Goal: Check status: Check status

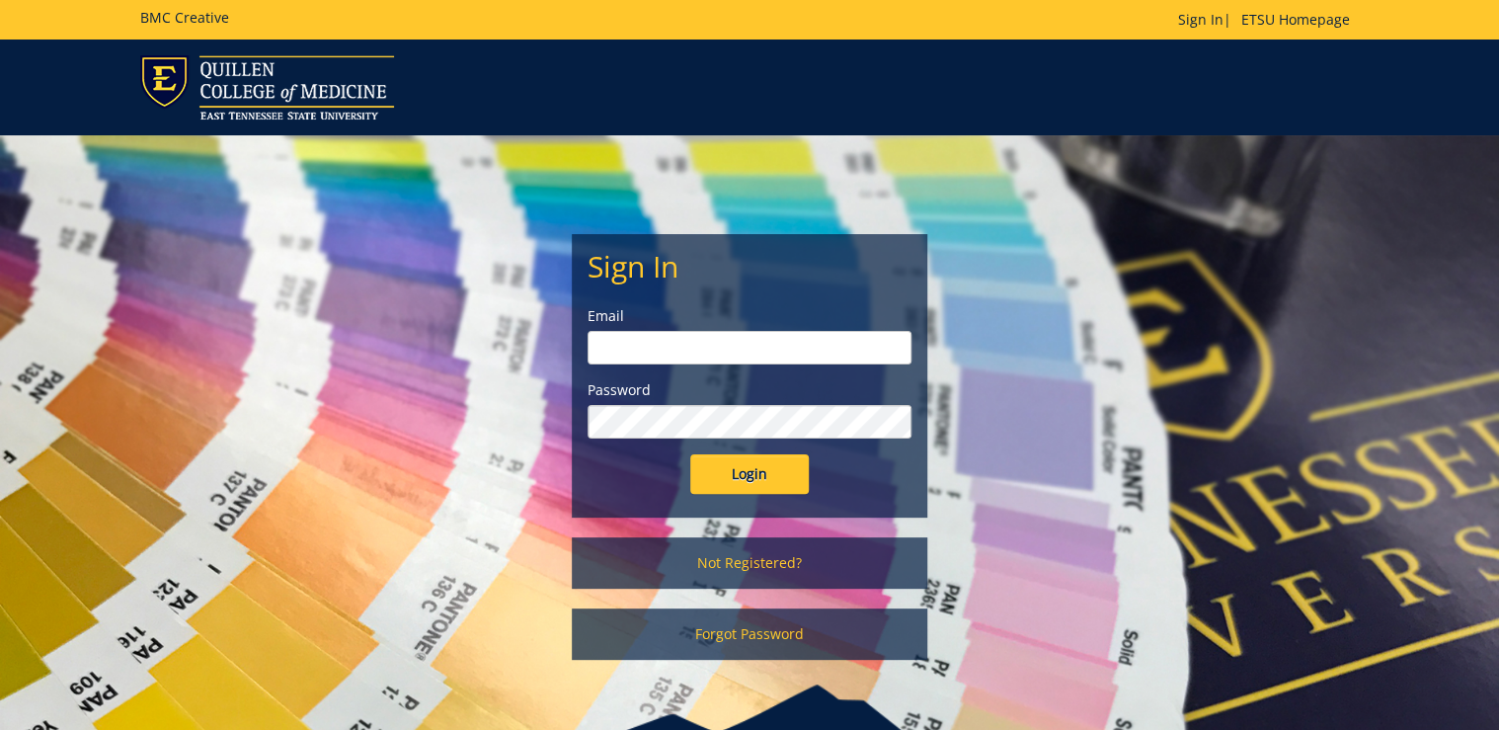
type input "ditcharo@etsu.edu"
click at [709, 466] on input "Login" at bounding box center [749, 474] width 119 height 40
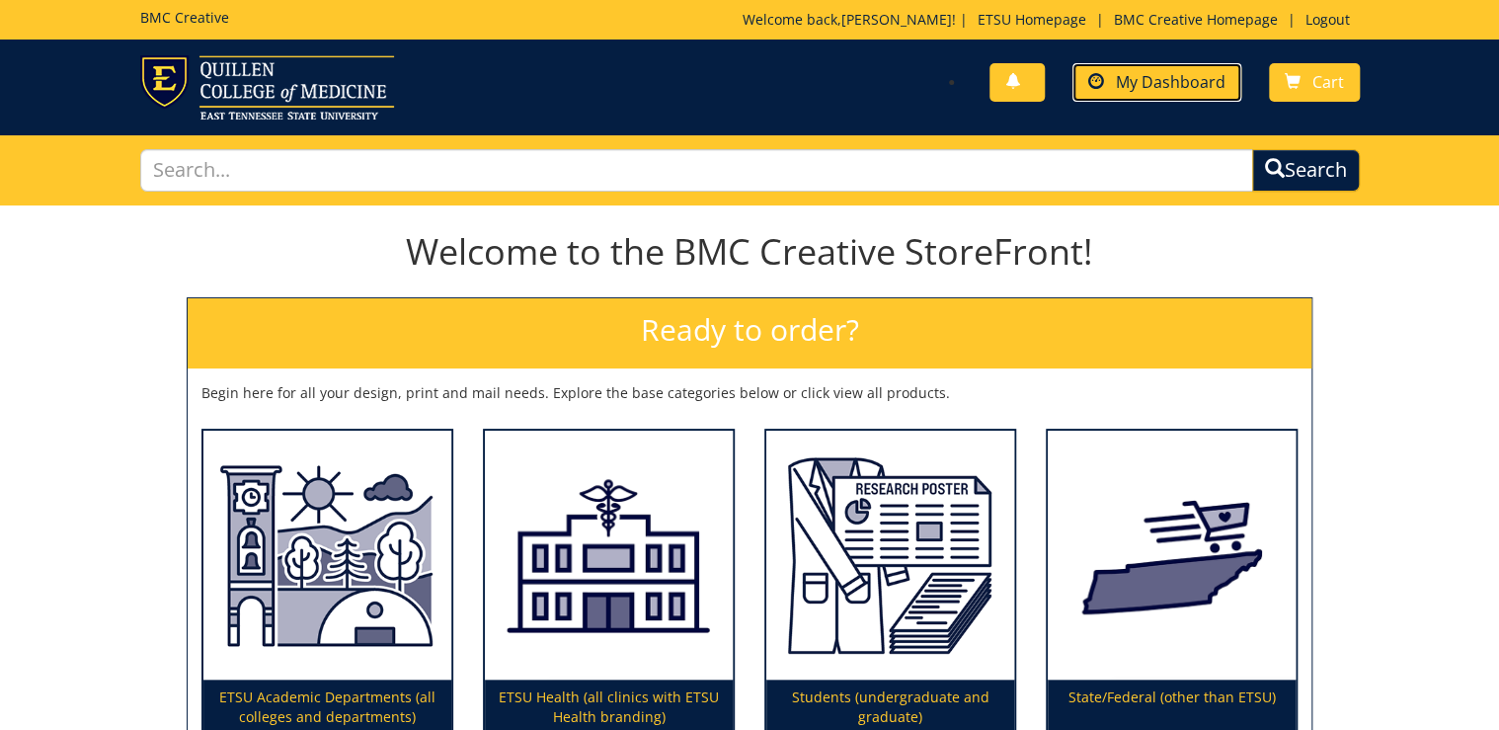
click at [1185, 93] on link "My Dashboard" at bounding box center [1157, 82] width 169 height 39
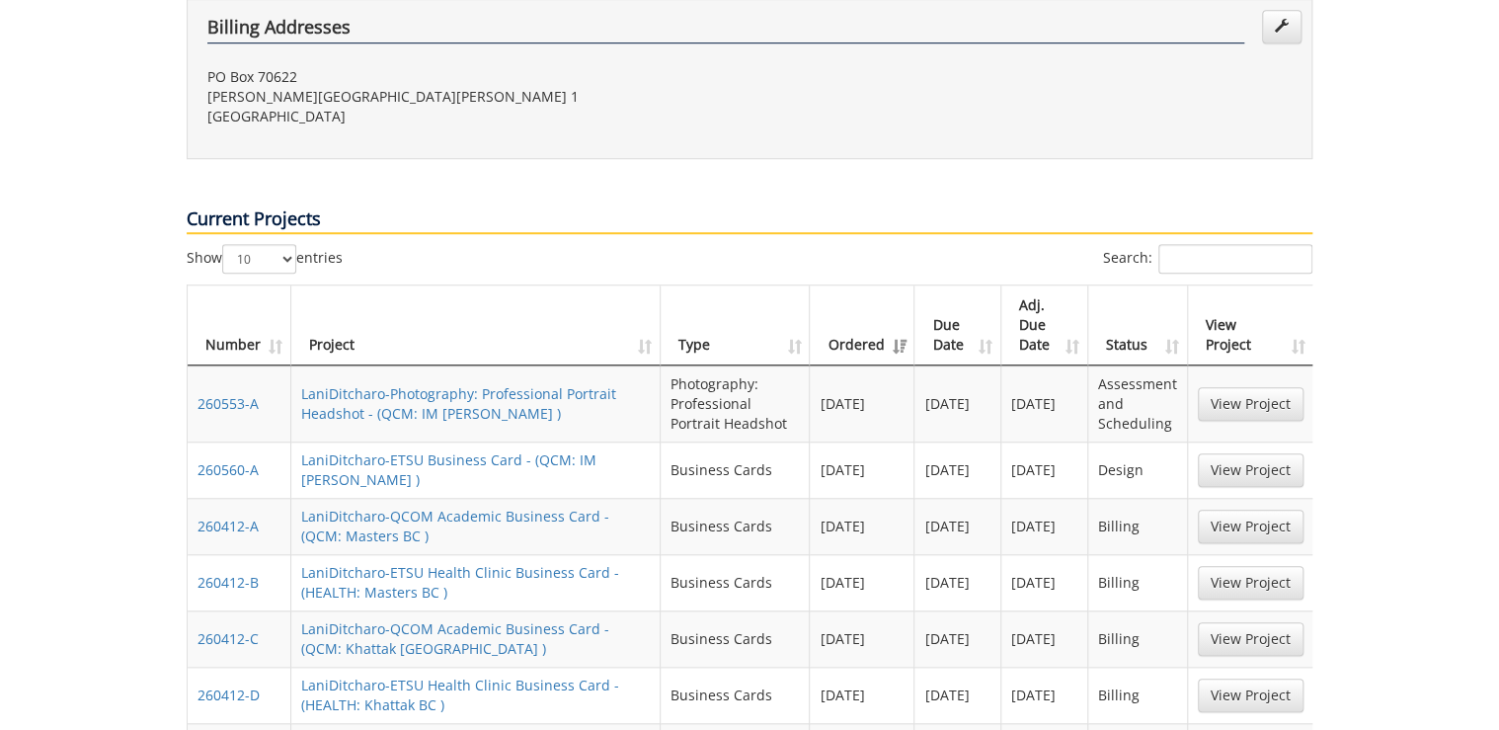
scroll to position [948, 0]
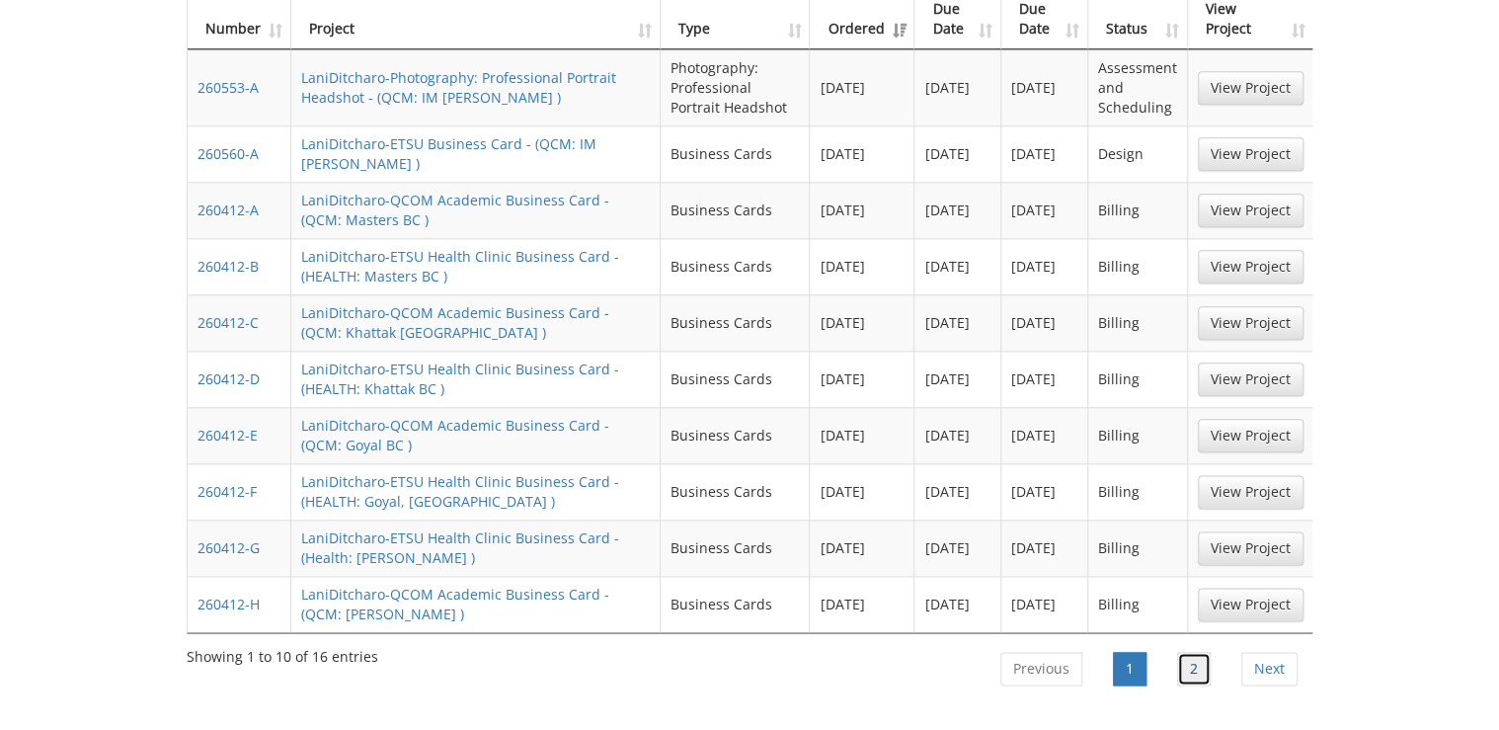
click at [1181, 652] on link "2" at bounding box center [1194, 669] width 34 height 34
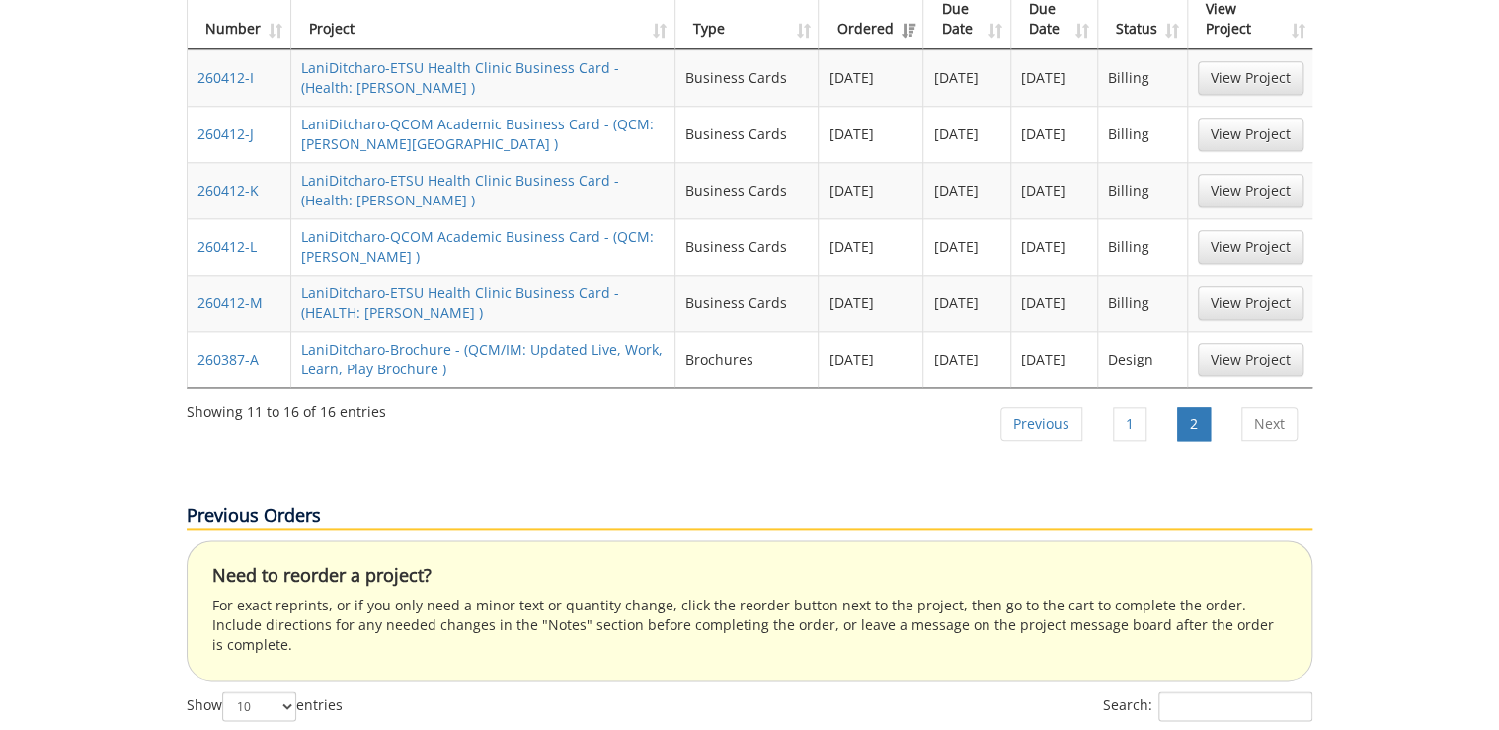
scroll to position [869, 0]
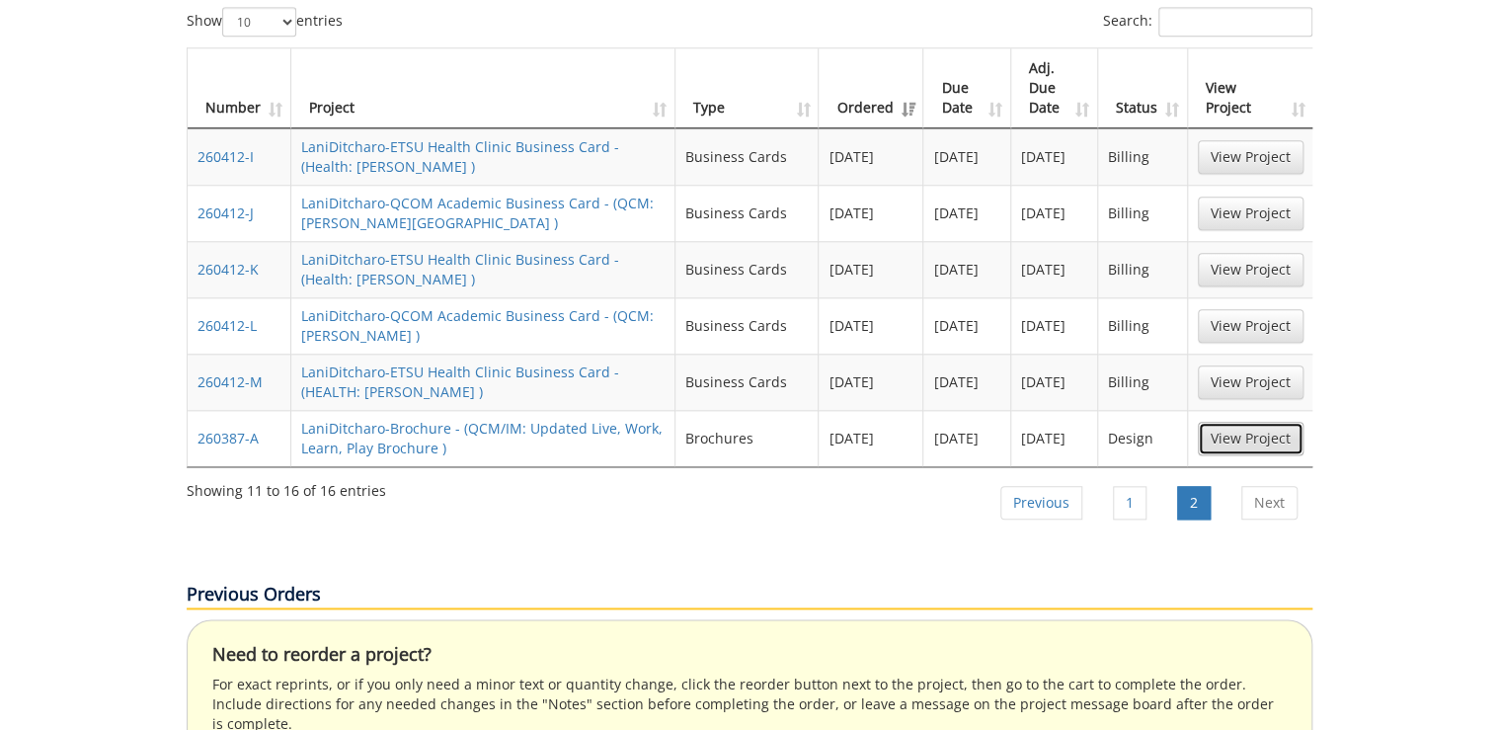
click at [1237, 422] on link "View Project" at bounding box center [1251, 439] width 106 height 34
click at [1106, 478] on li "1" at bounding box center [1130, 502] width 62 height 49
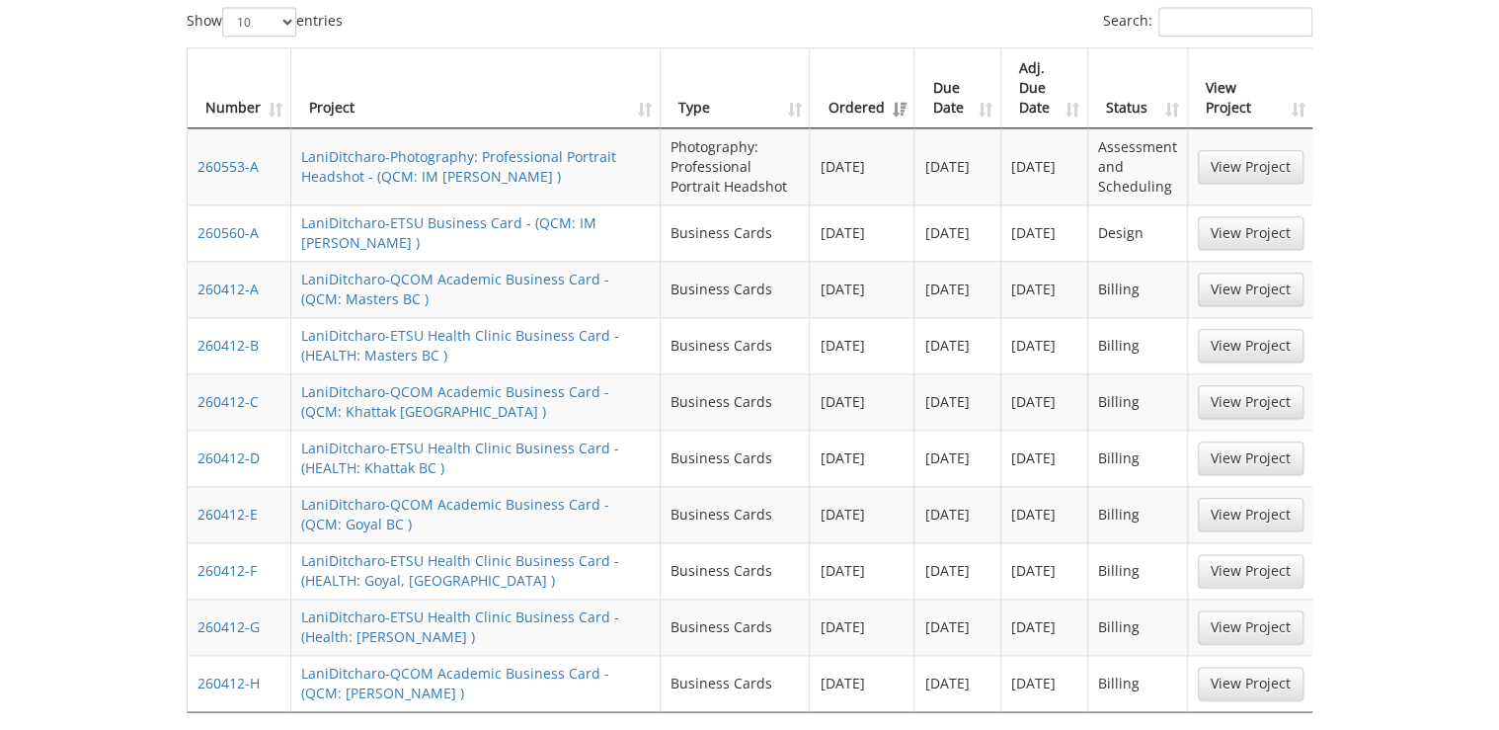
scroll to position [711, 0]
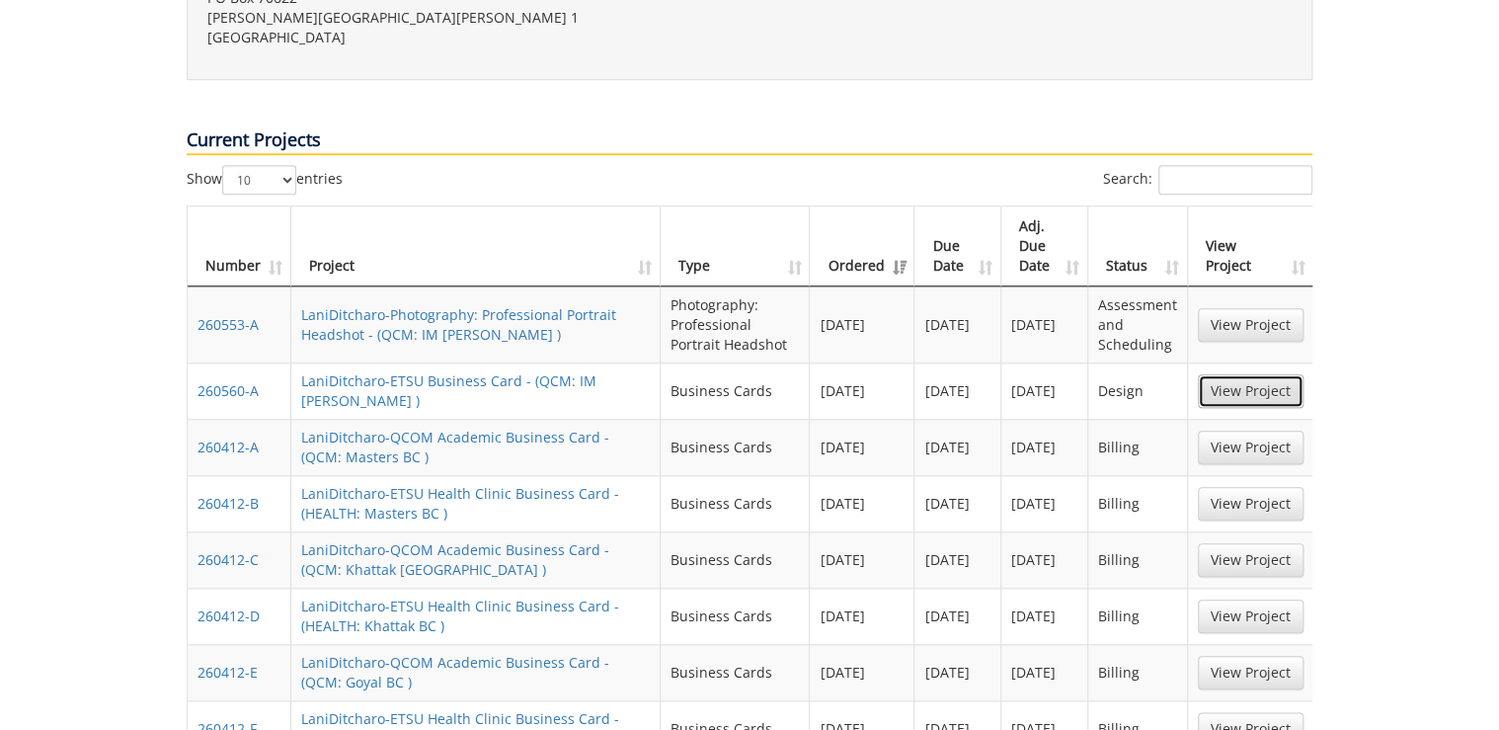
click at [1273, 374] on link "View Project" at bounding box center [1251, 391] width 106 height 34
click at [1222, 308] on link "View Project" at bounding box center [1251, 325] width 106 height 34
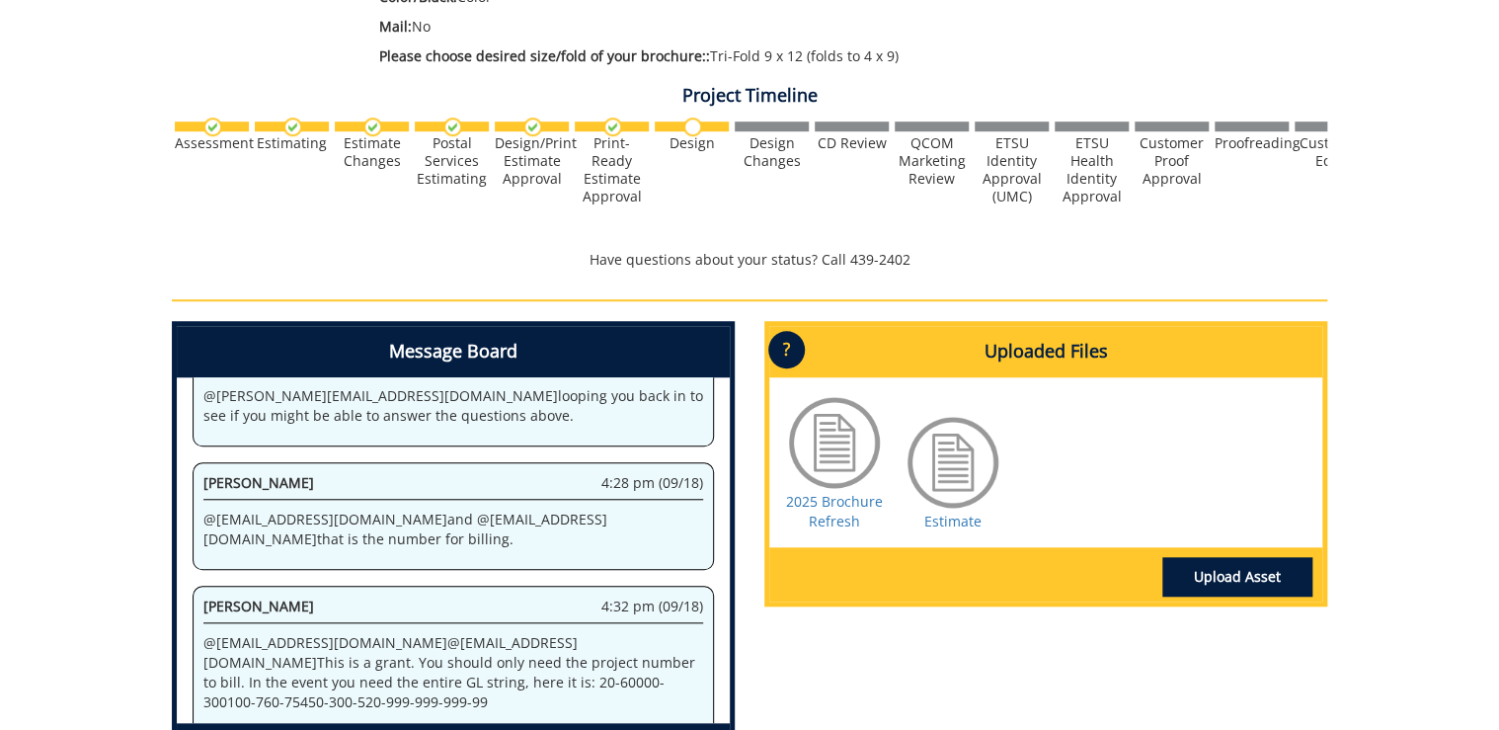
scroll to position [711, 0]
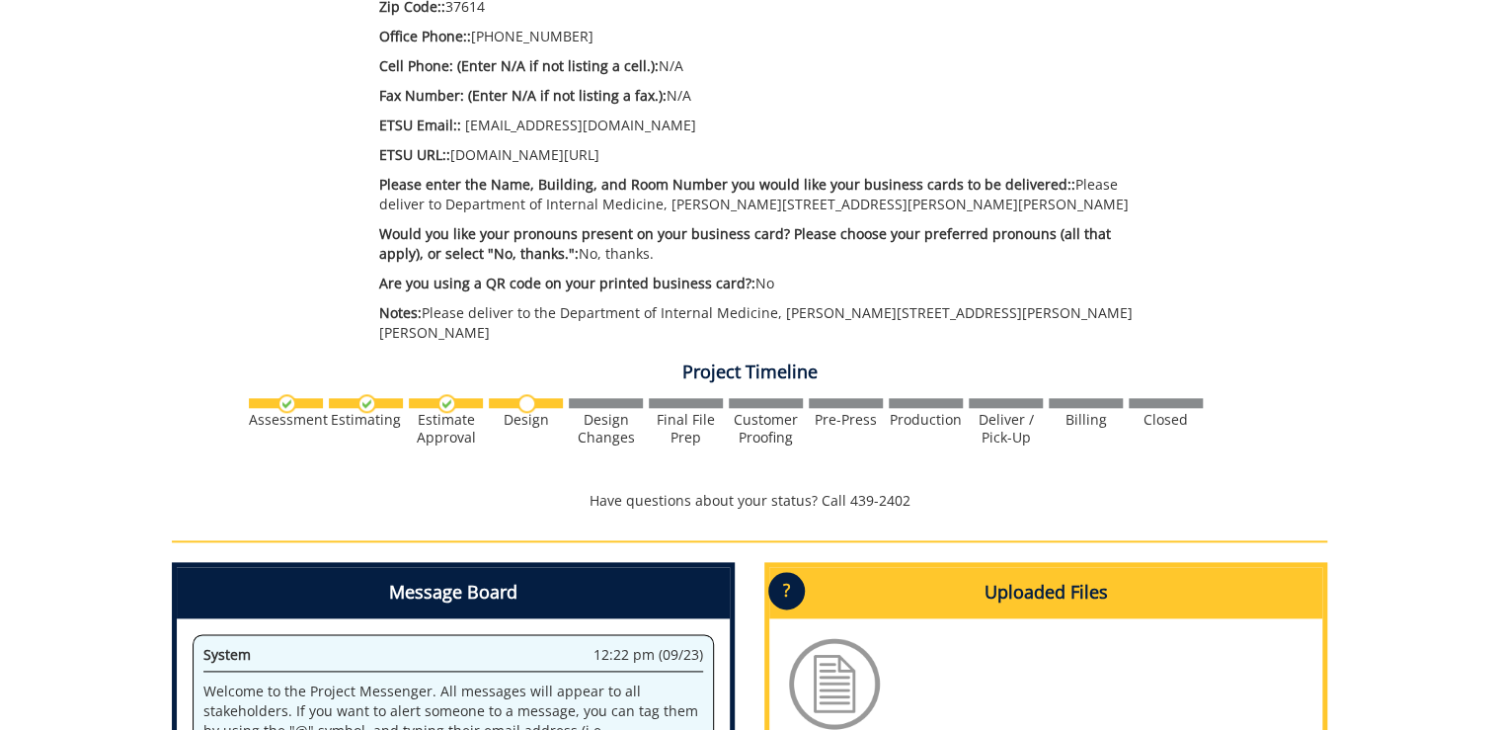
scroll to position [1027, 0]
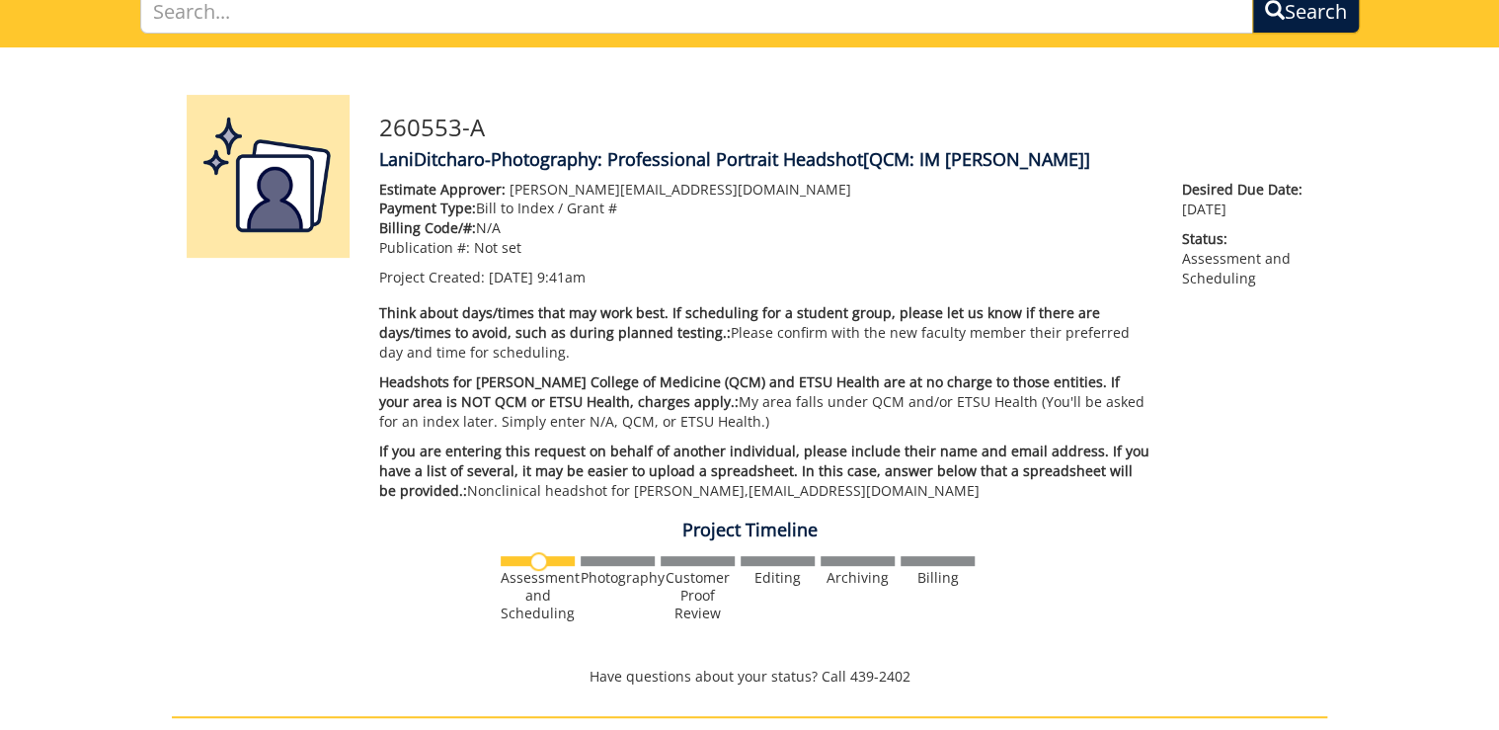
scroll to position [79, 0]
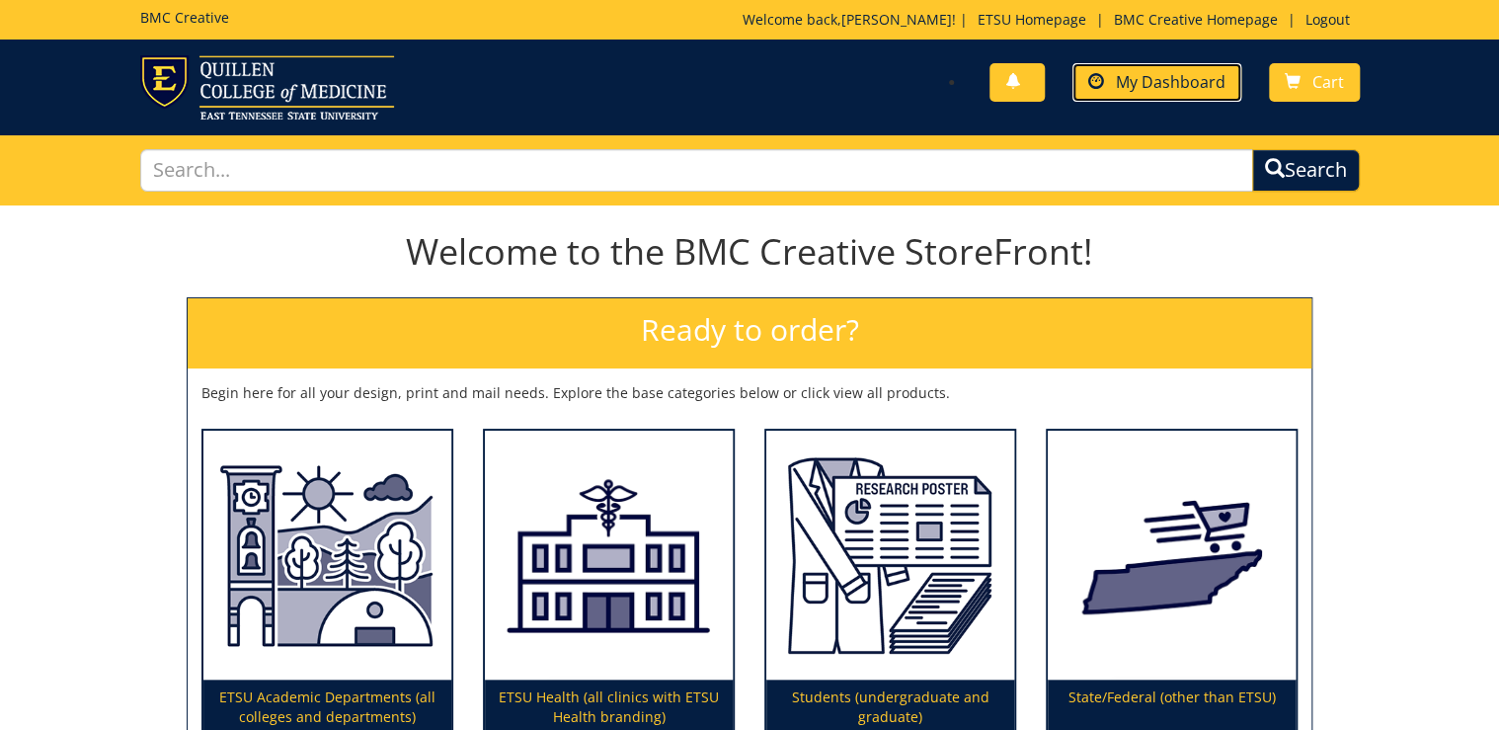
click at [1169, 82] on span "My Dashboard" at bounding box center [1171, 82] width 110 height 22
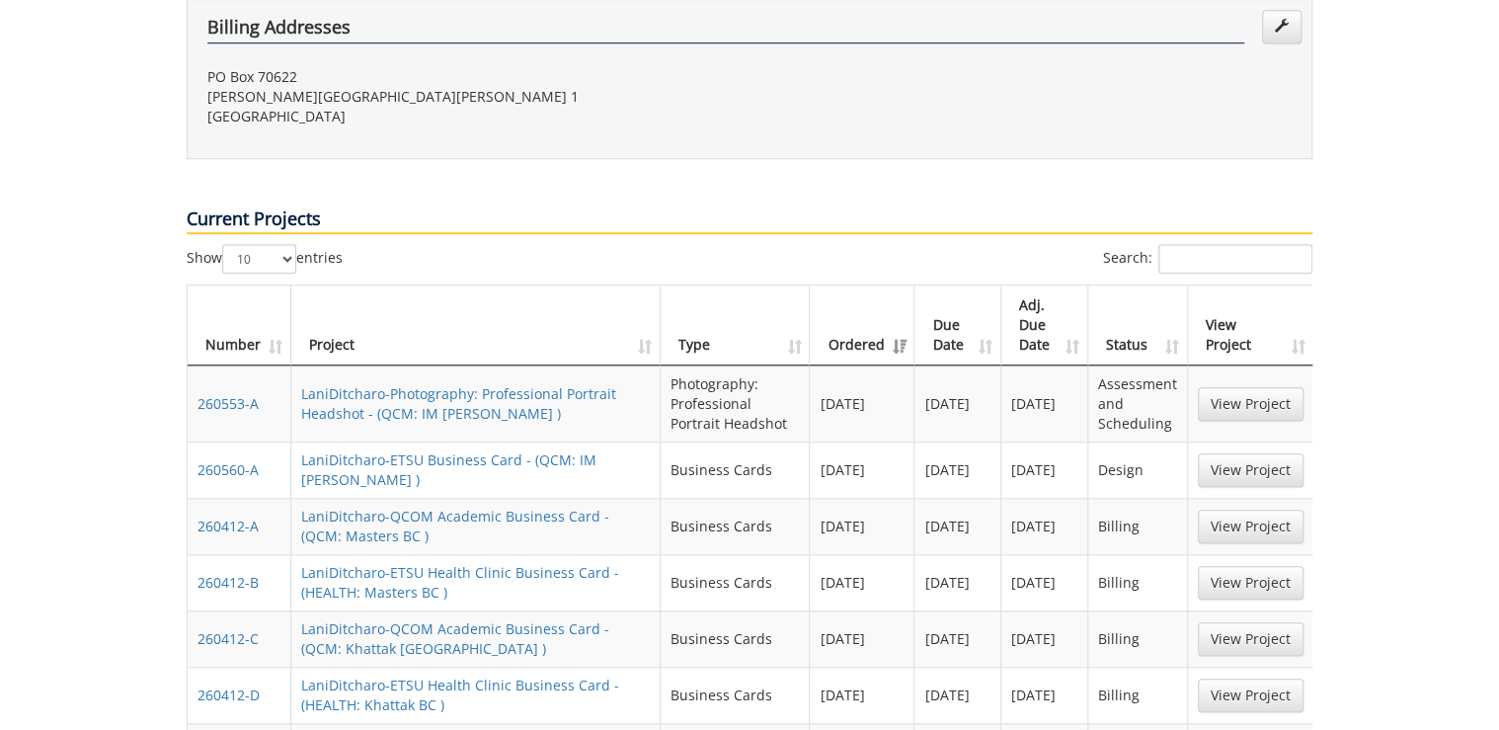
scroll to position [711, 0]
